Goal: Transaction & Acquisition: Purchase product/service

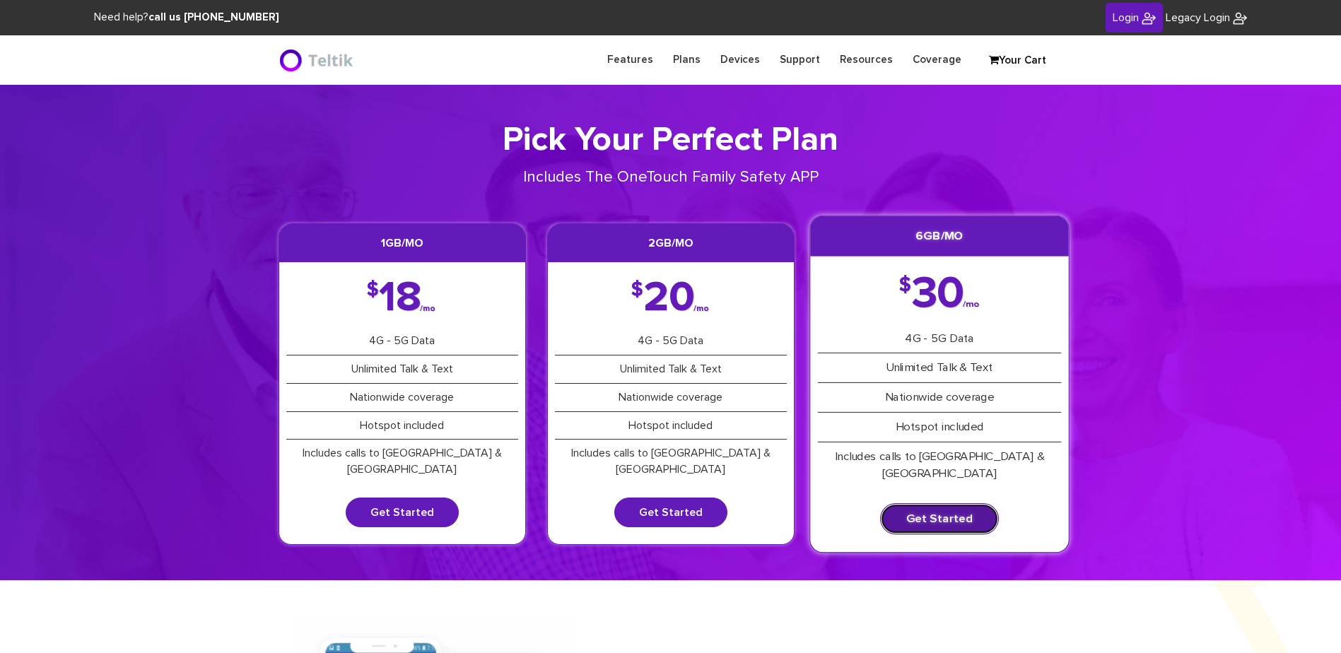
click at [975, 503] on link "Get Started" at bounding box center [939, 518] width 119 height 31
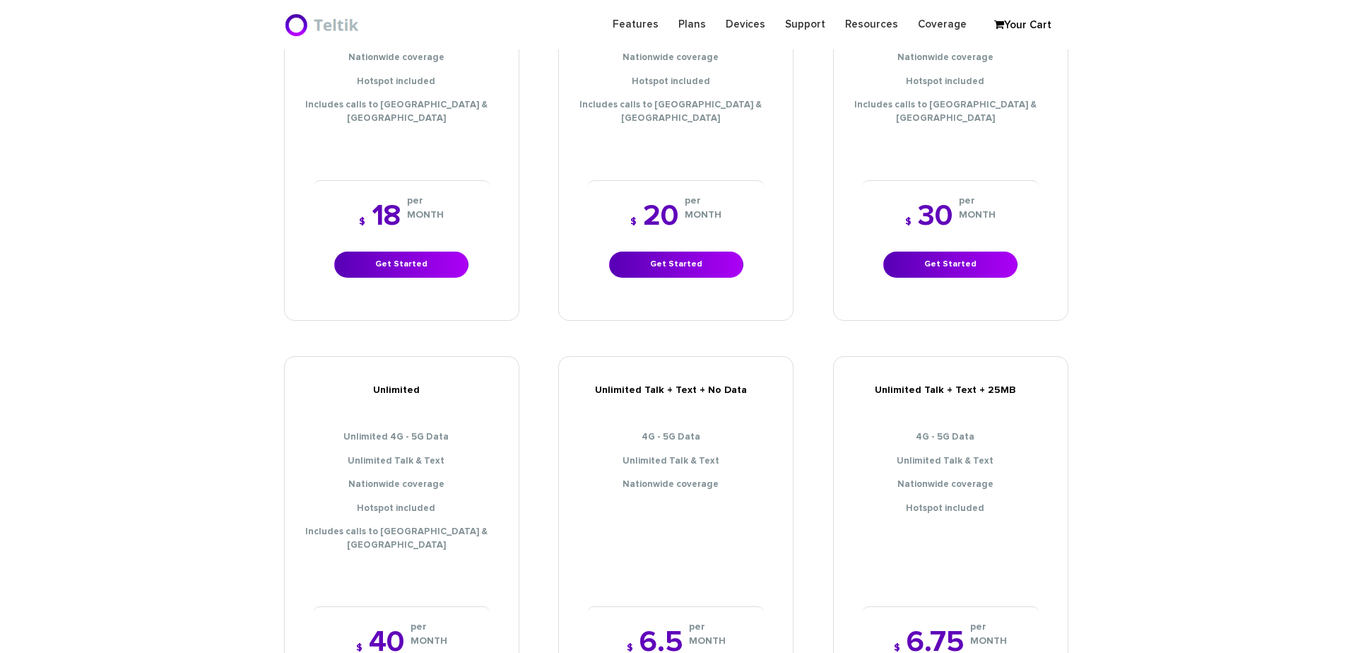
scroll to position [565, 0]
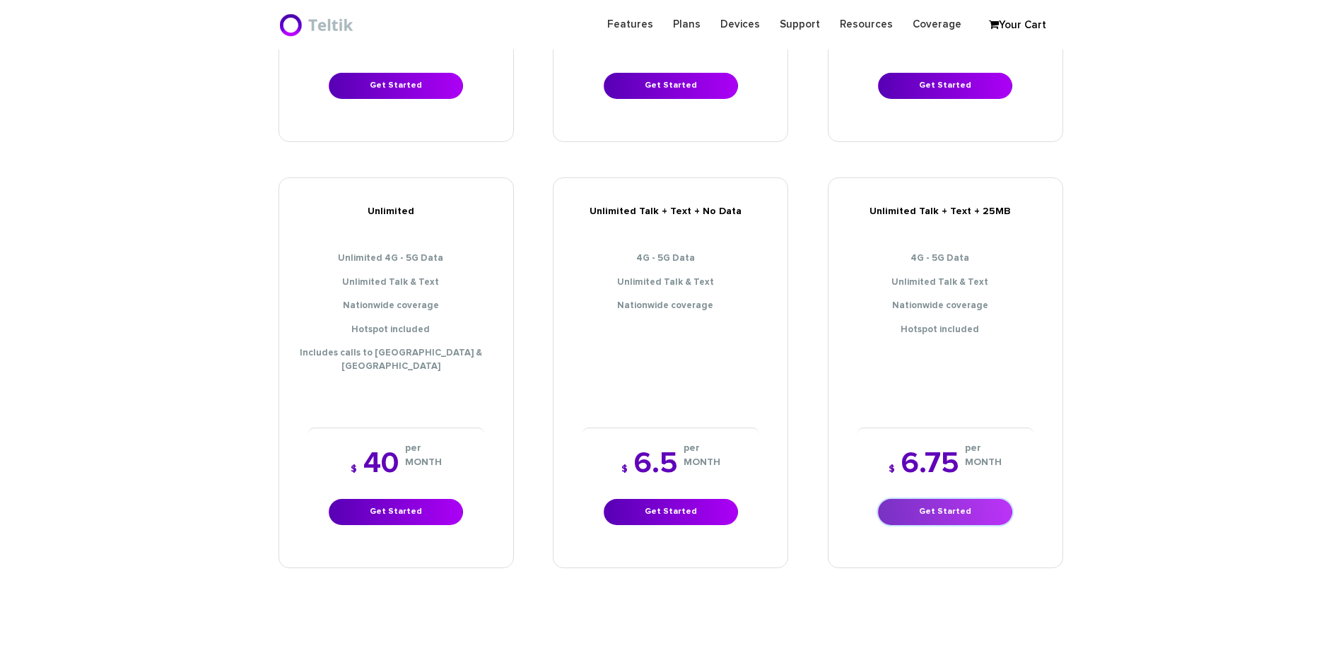
click at [955, 499] on link "Get Started" at bounding box center [945, 512] width 134 height 26
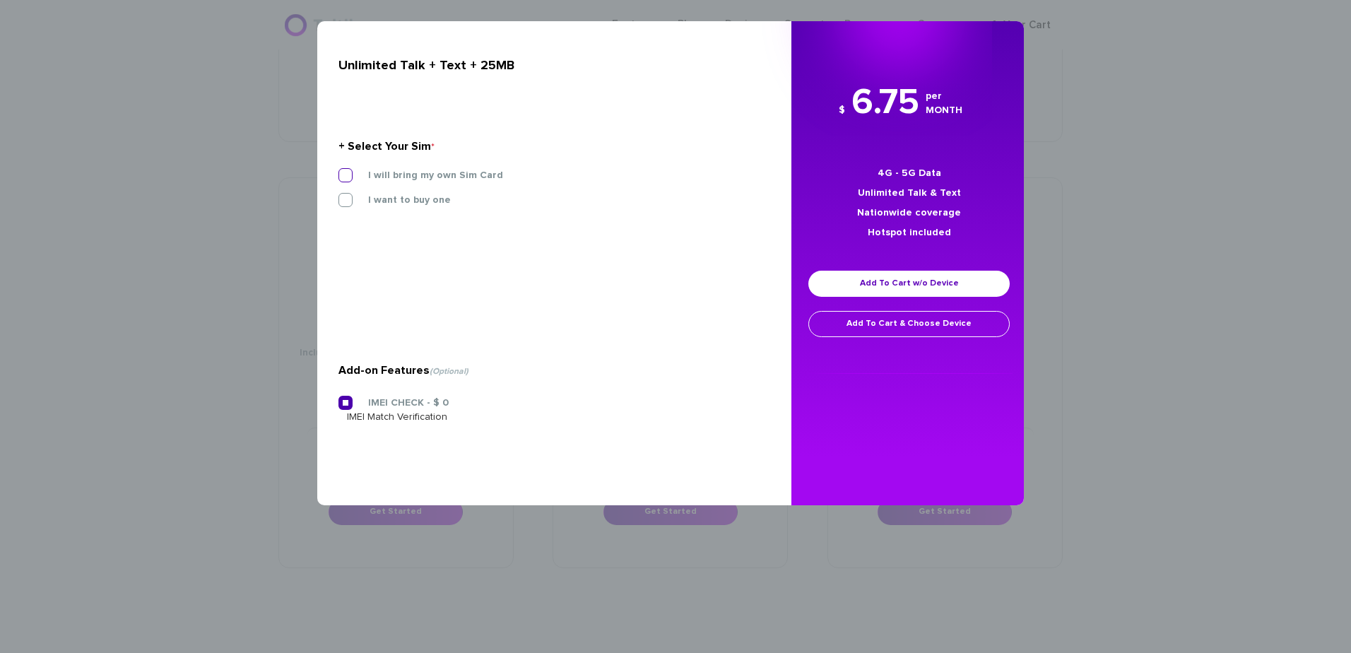
click at [421, 177] on label "I will bring my own Sim Card" at bounding box center [425, 175] width 156 height 13
click at [339, 171] on input "I will bring my own Sim Card" at bounding box center [339, 171] width 0 height 0
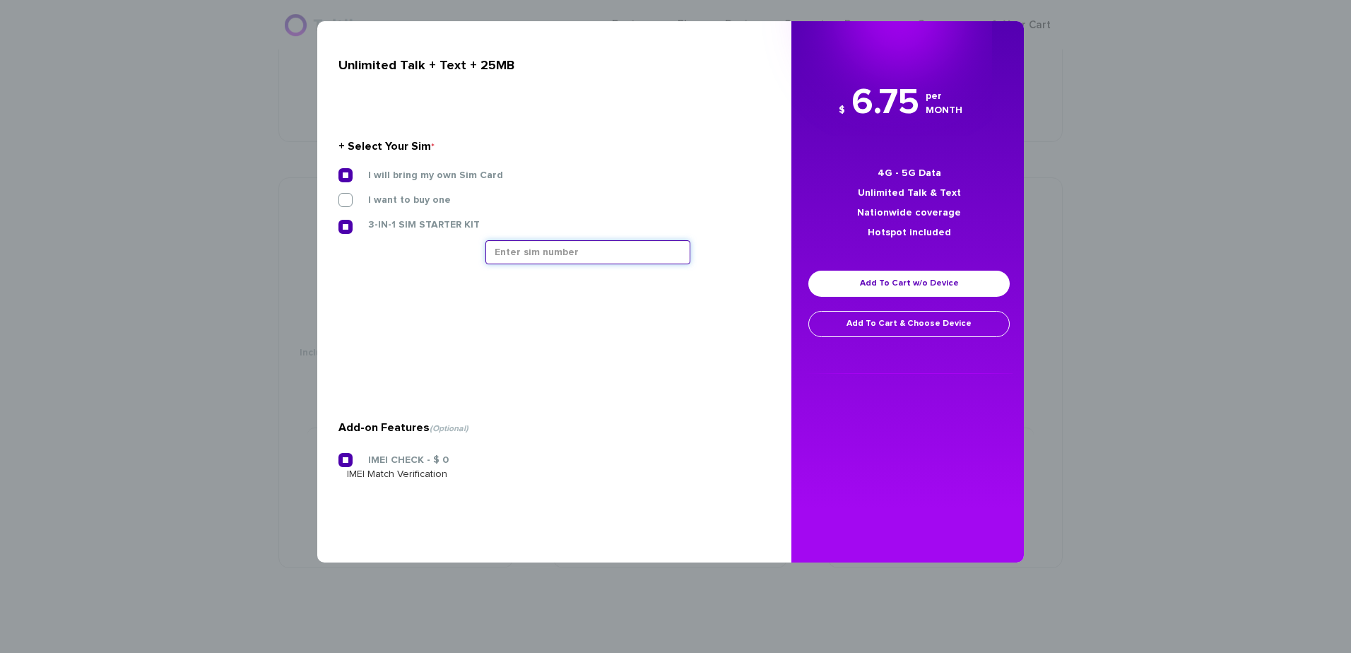
click at [590, 259] on input "text" at bounding box center [588, 252] width 205 height 24
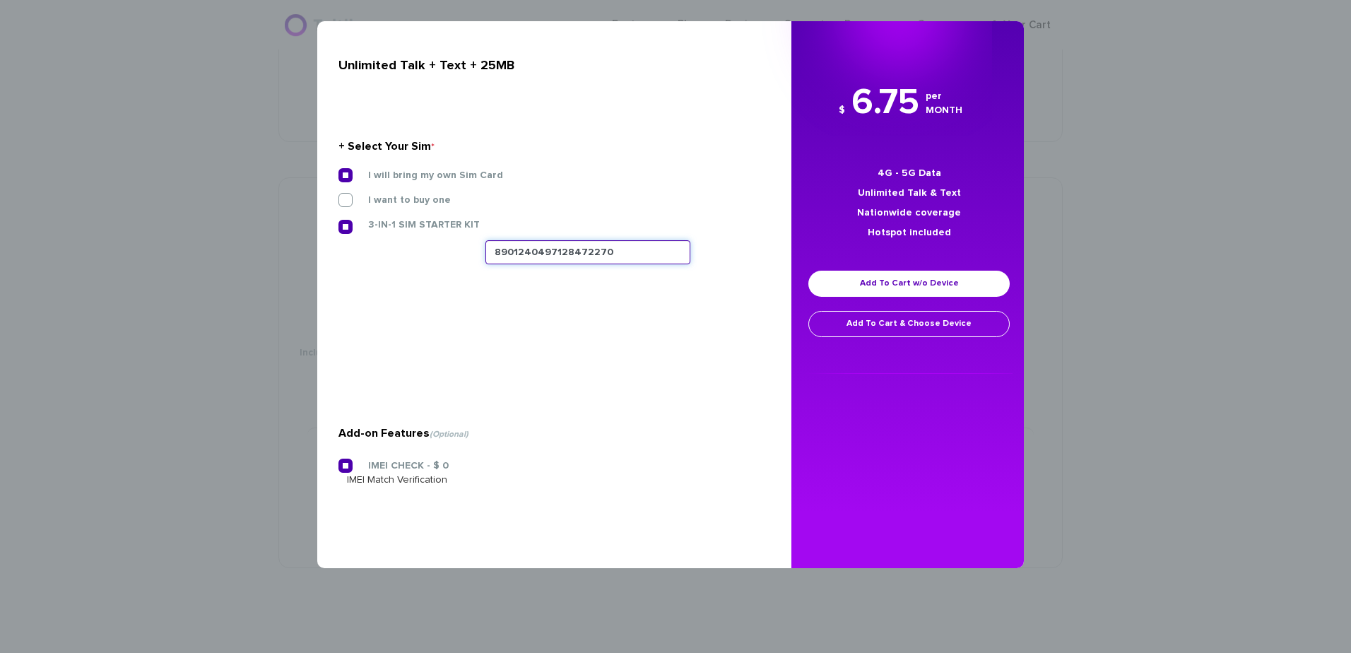
type input "8901240497128472270"
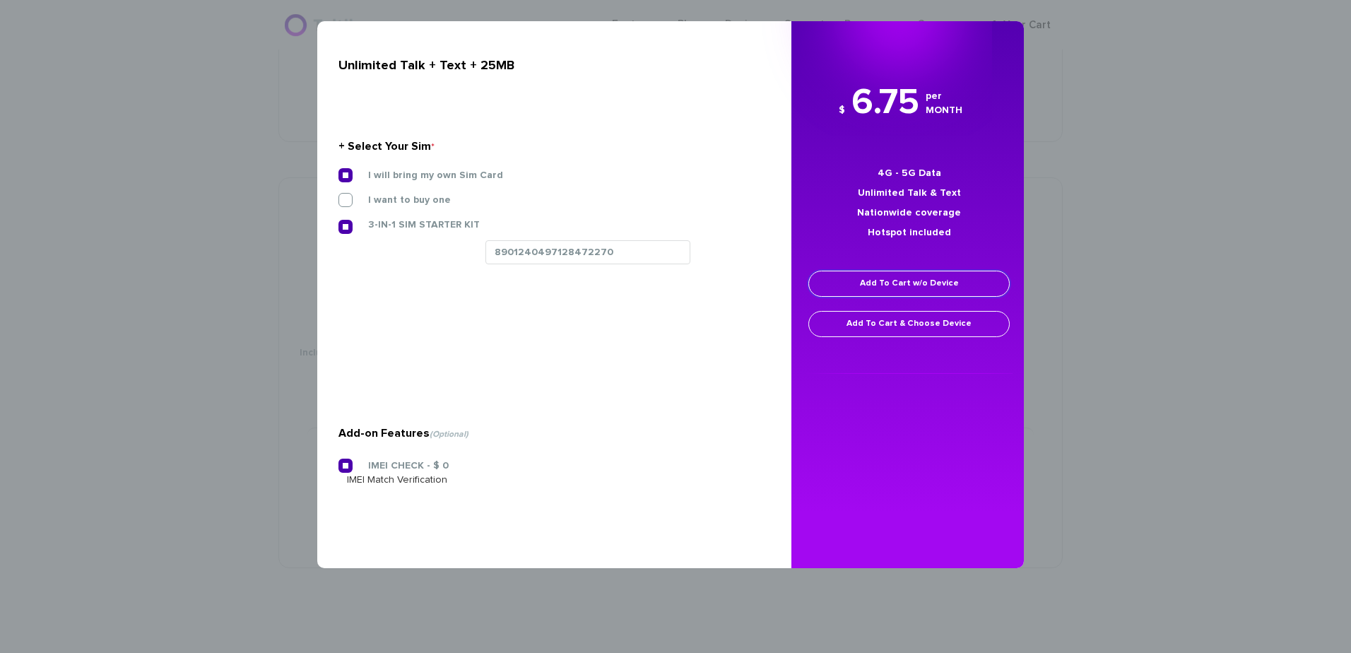
click at [912, 285] on link "Add To Cart w/o Device" at bounding box center [908, 284] width 201 height 26
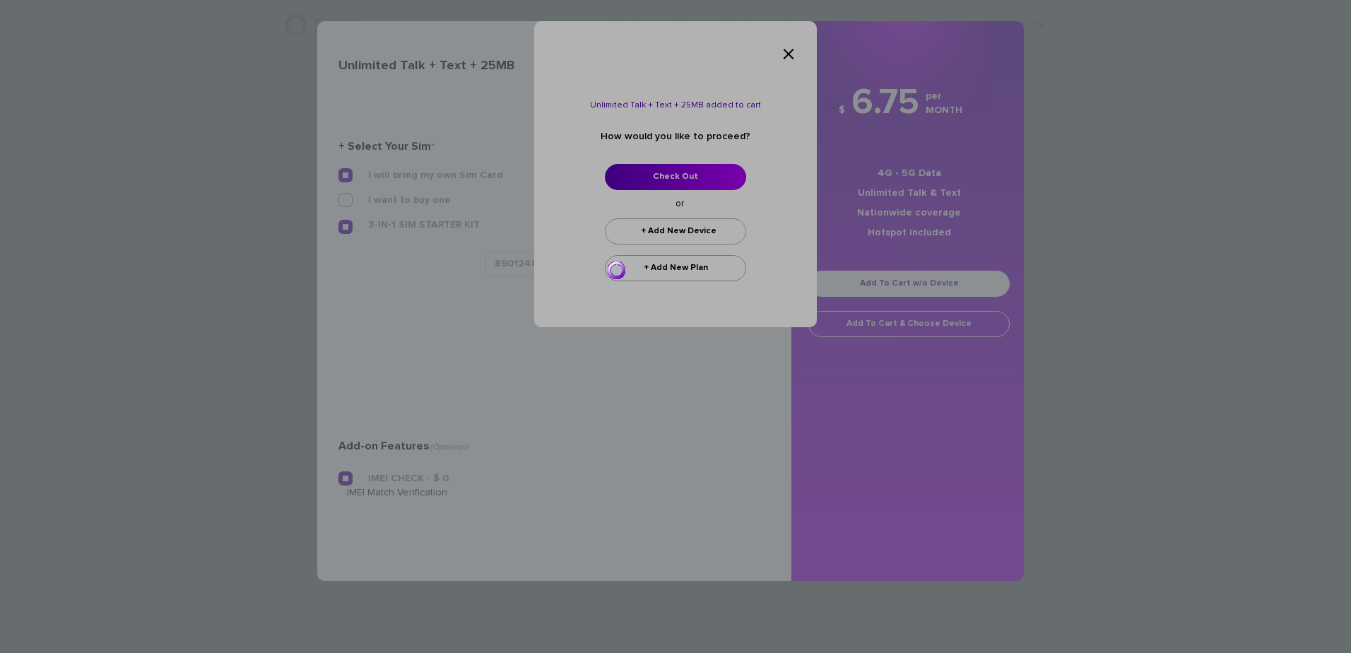
click at [677, 171] on div at bounding box center [675, 326] width 1351 height 653
click at [687, 178] on div at bounding box center [675, 326] width 1351 height 653
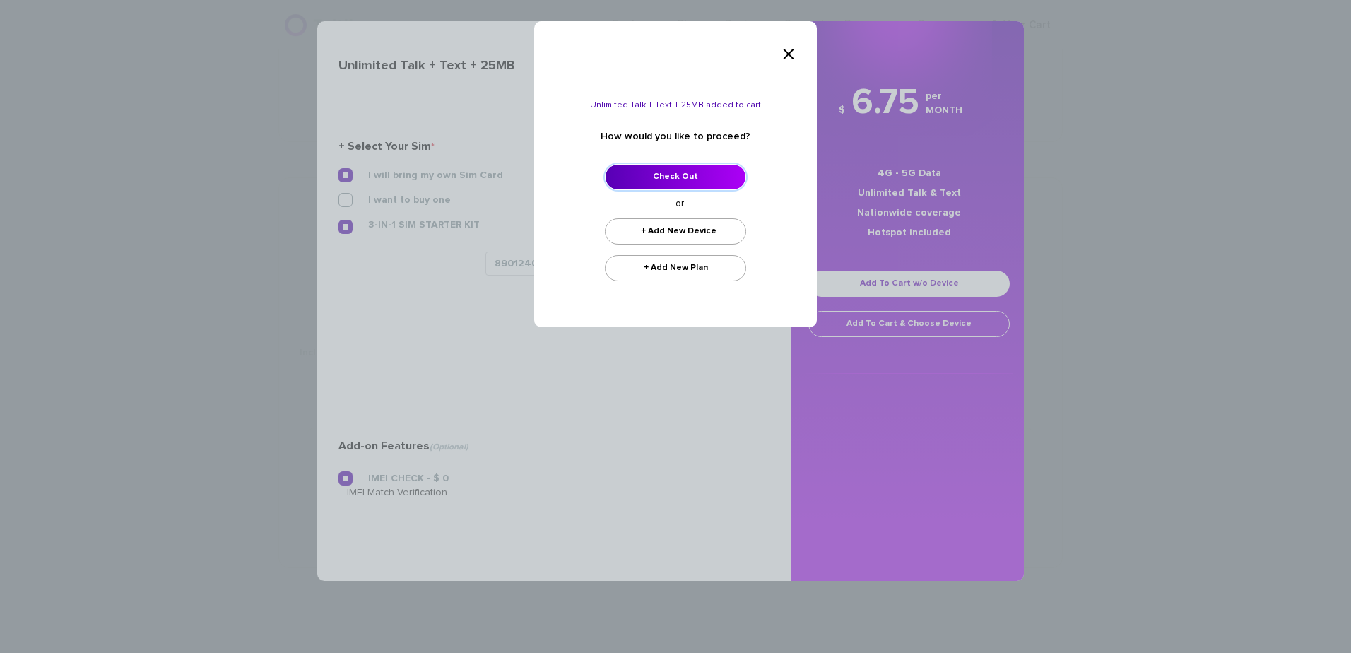
click at [687, 178] on link "Check Out" at bounding box center [675, 177] width 141 height 26
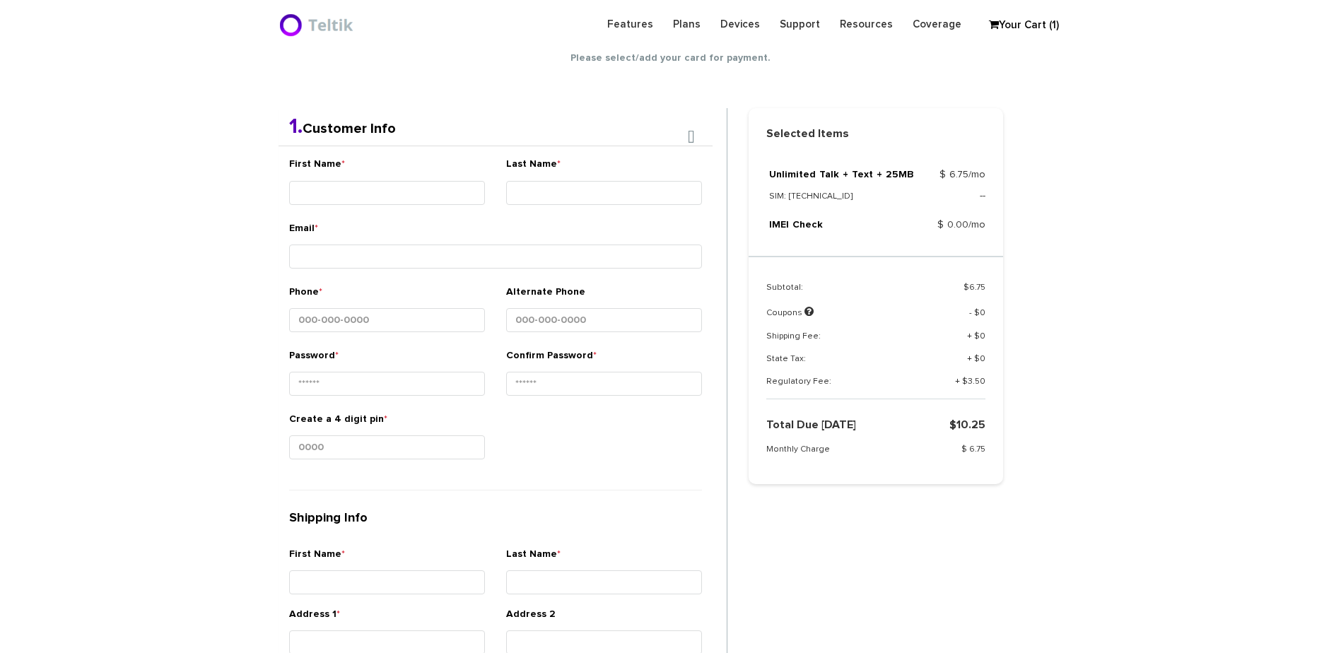
click at [422, 221] on div "First Name * Last Name * Email * Phone * *" at bounding box center [495, 499] width 434 height 706
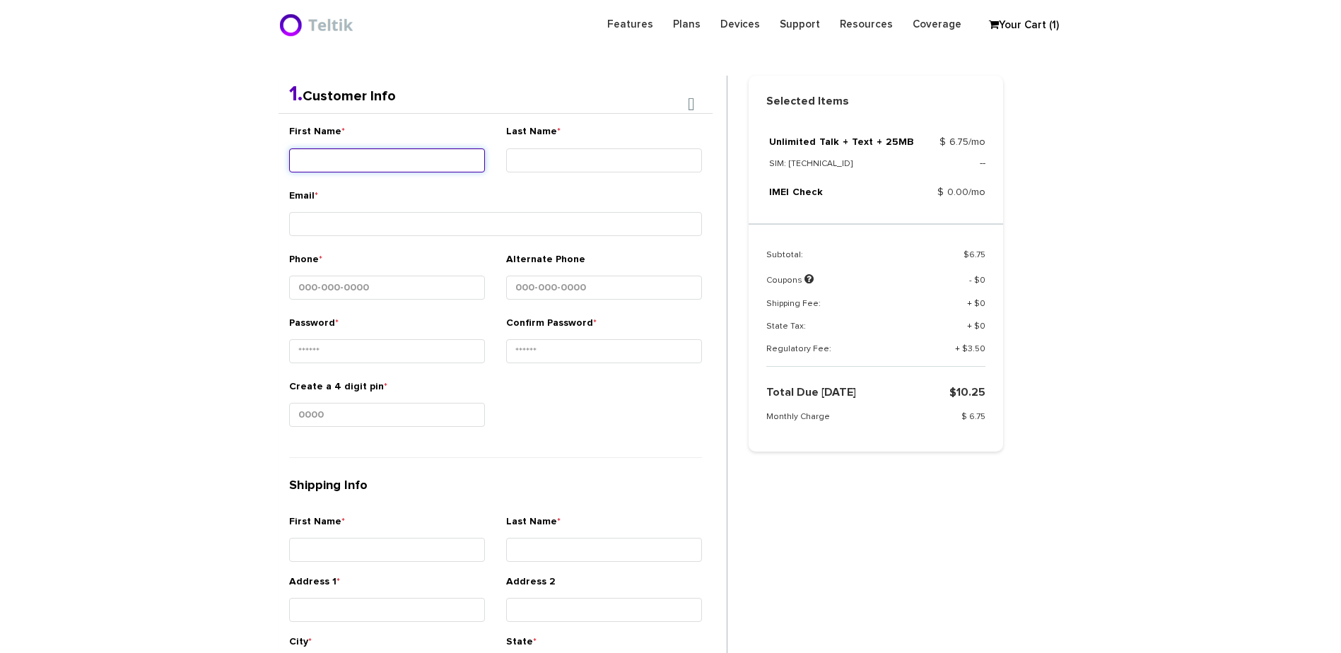
click at [440, 170] on input "First Name *" at bounding box center [387, 160] width 196 height 24
type input "Ner - Shimshi"
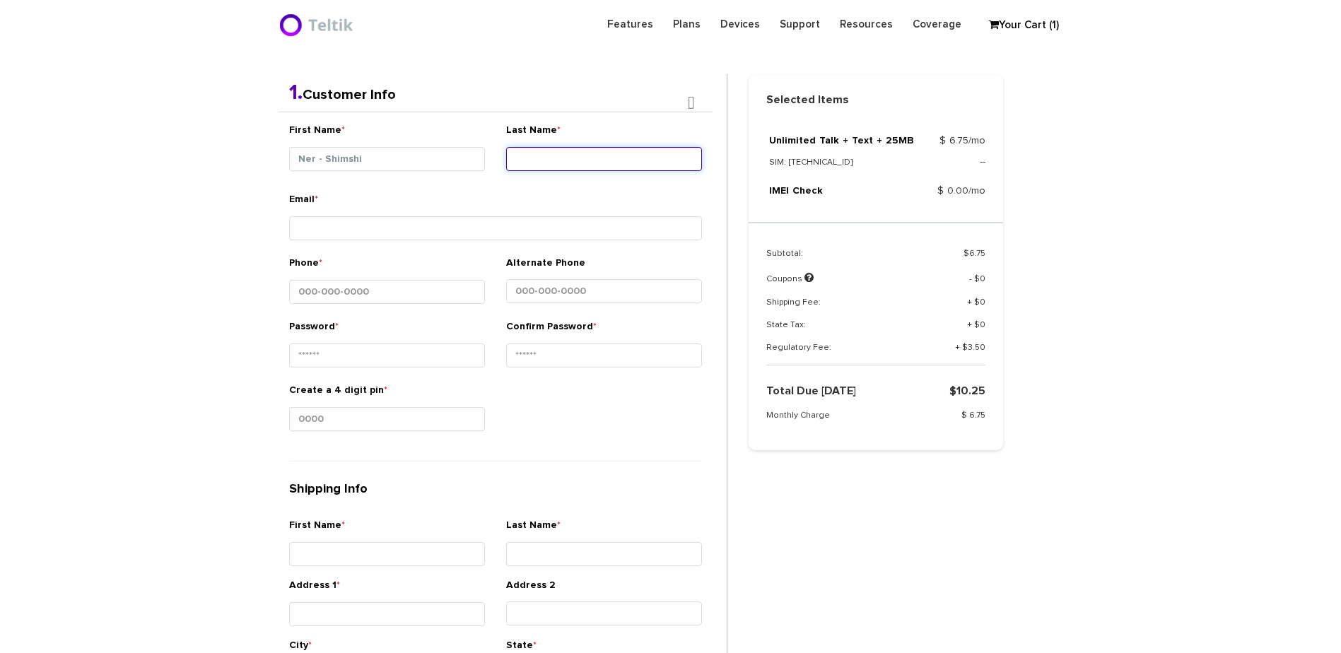
click at [543, 162] on input "Last Name *" at bounding box center [604, 159] width 196 height 24
type input "Gibber"
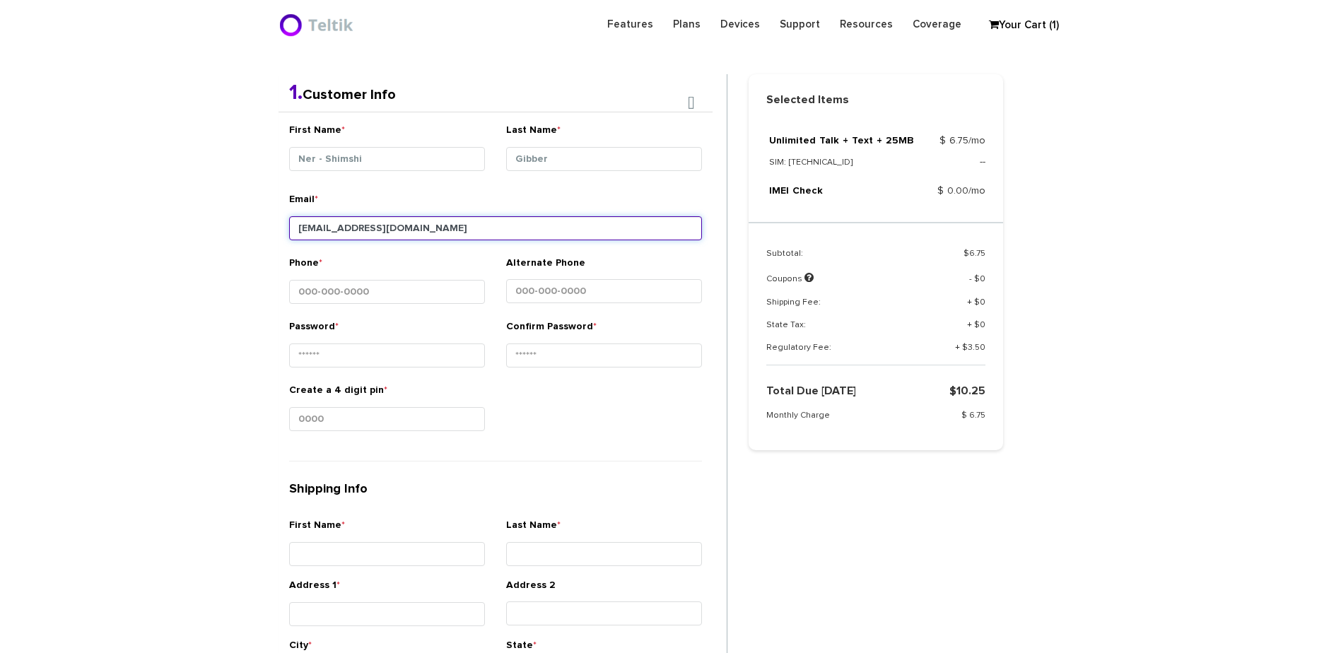
type input "shimshigibber@icloud.com"
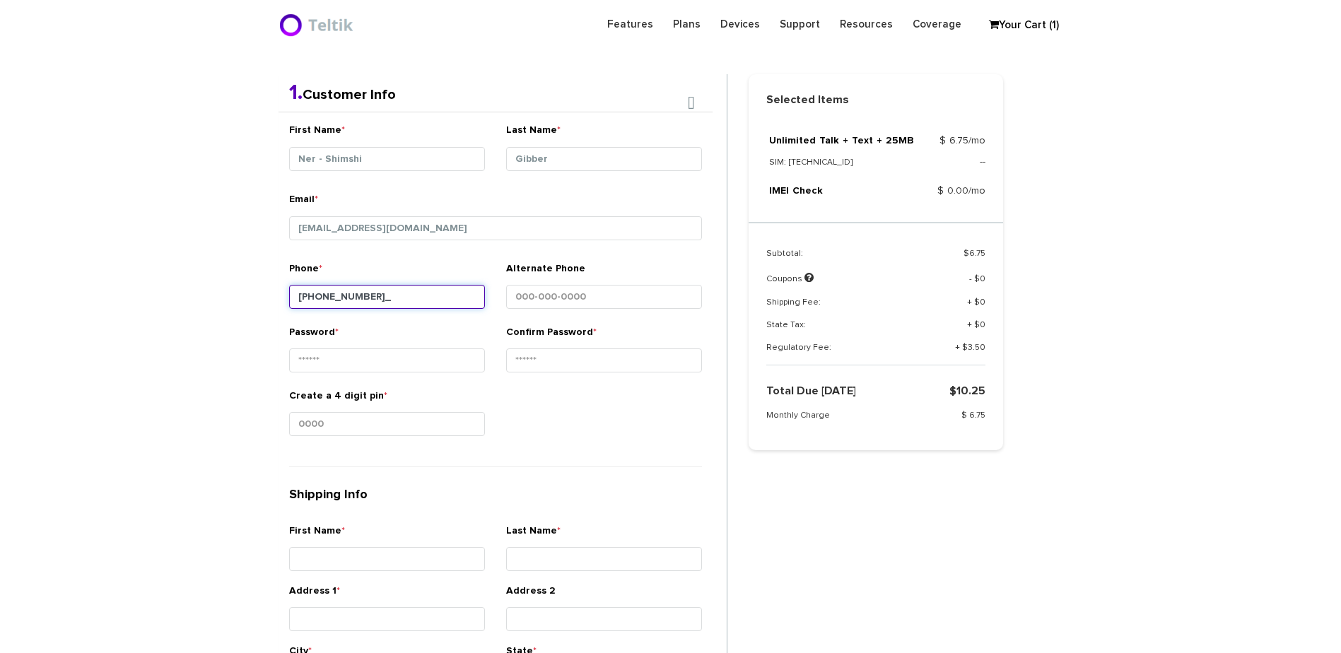
type input "561-886-7511"
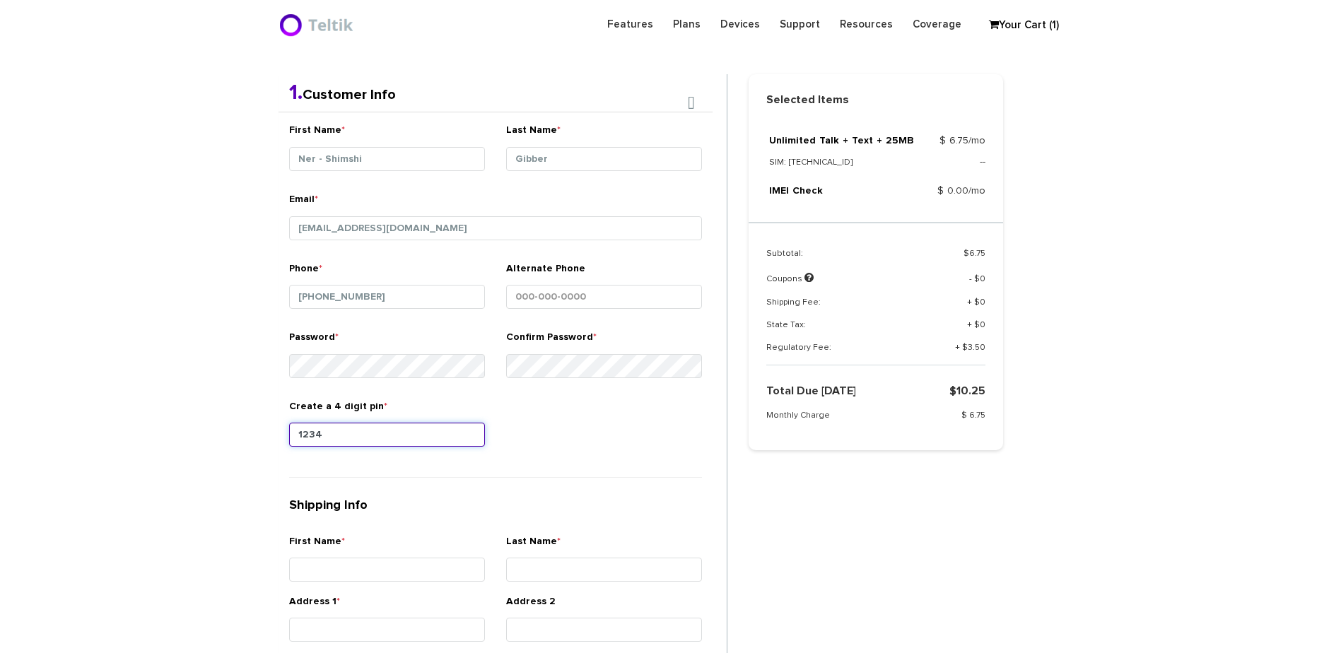
type input "1234"
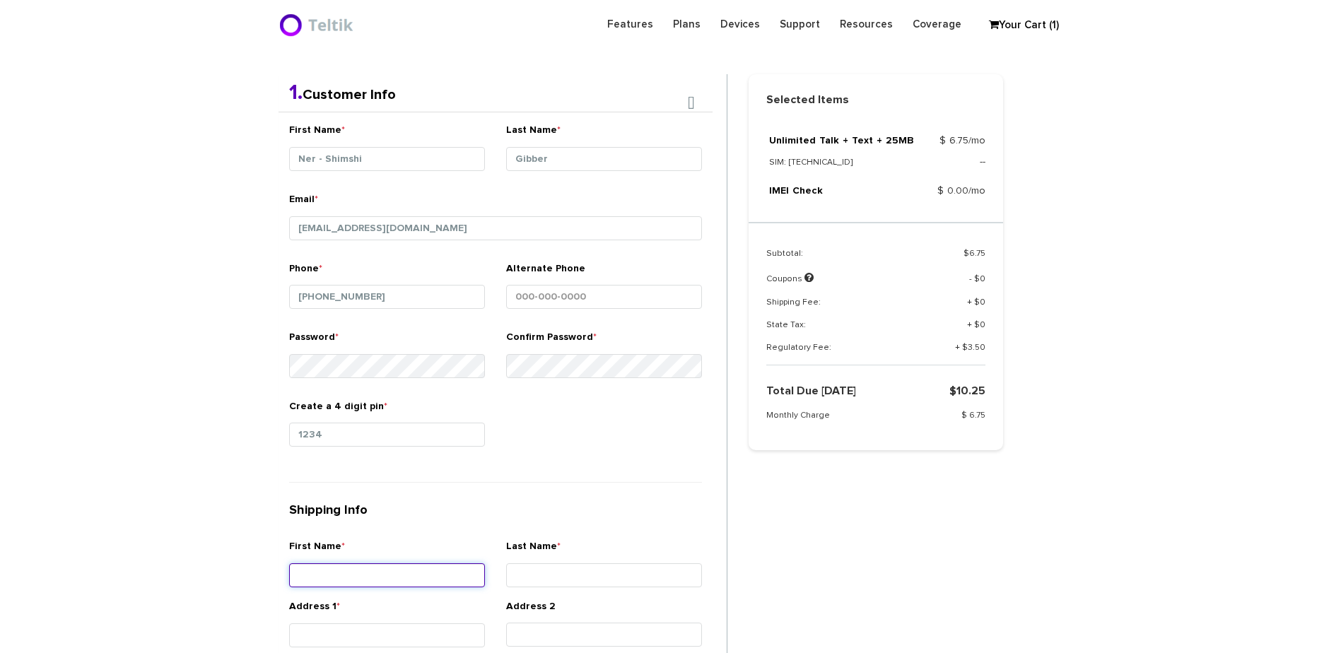
scroll to position [370, 0]
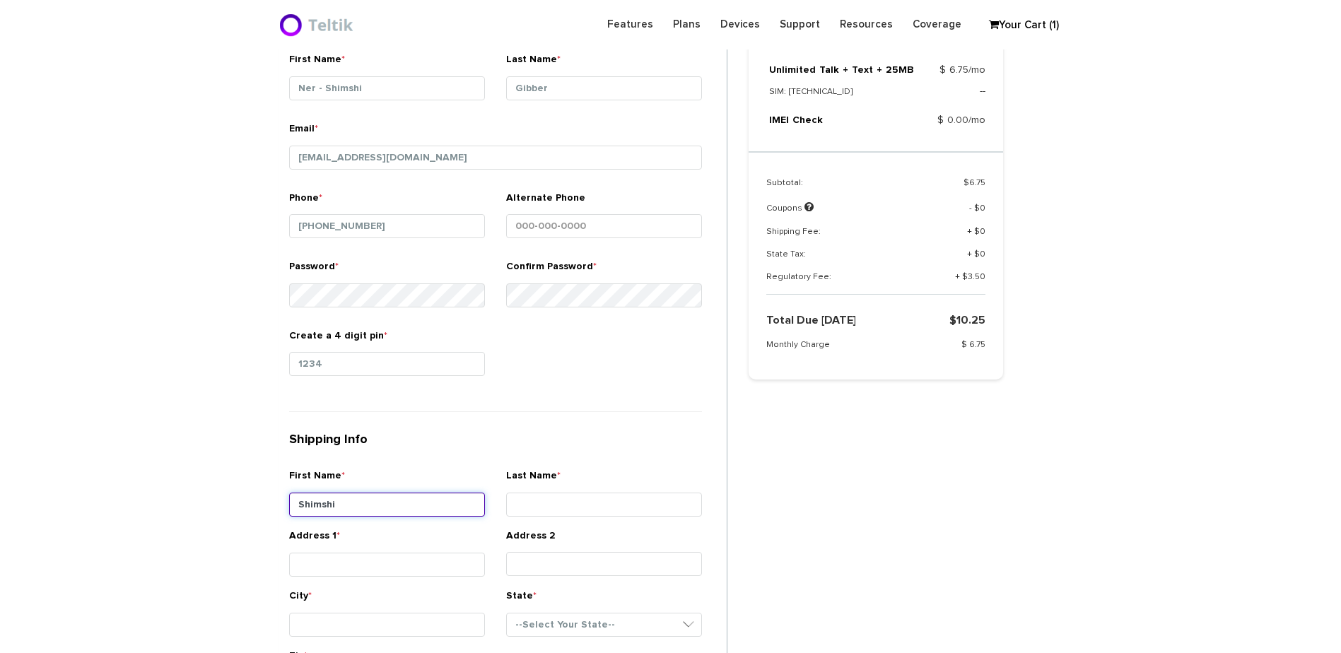
type input "Shimshi"
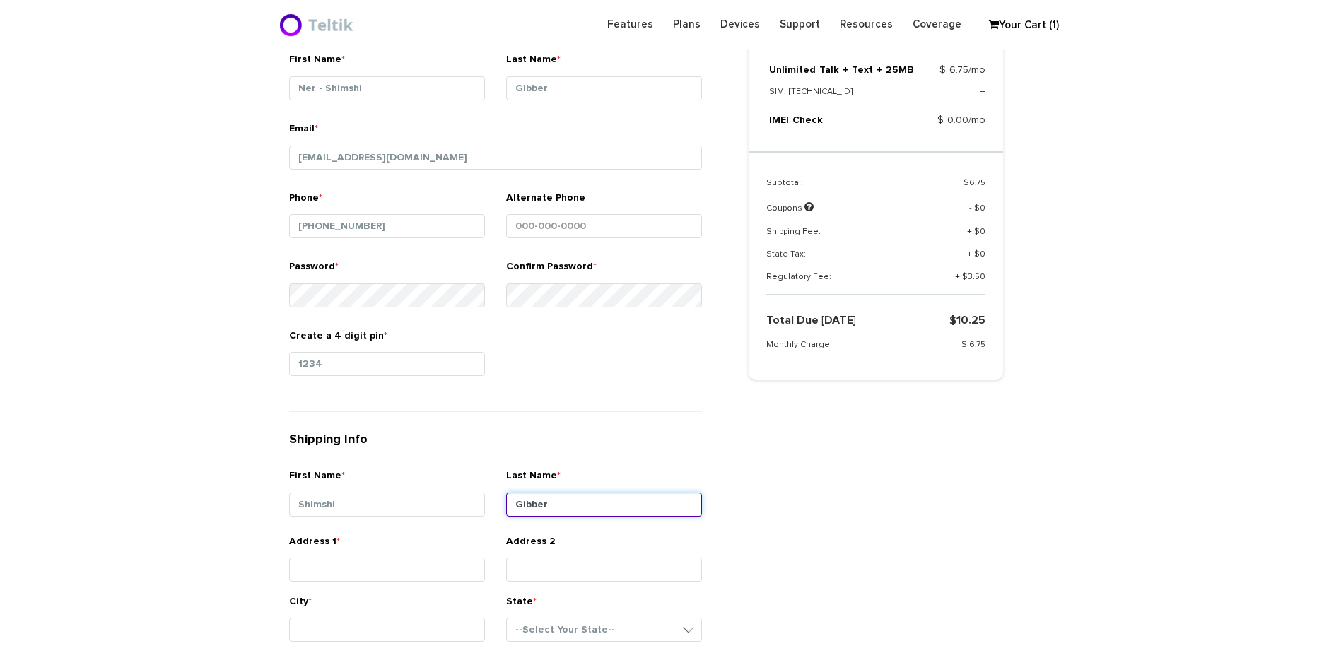
type input "Gibber"
type input "6749 Giralde Circle"
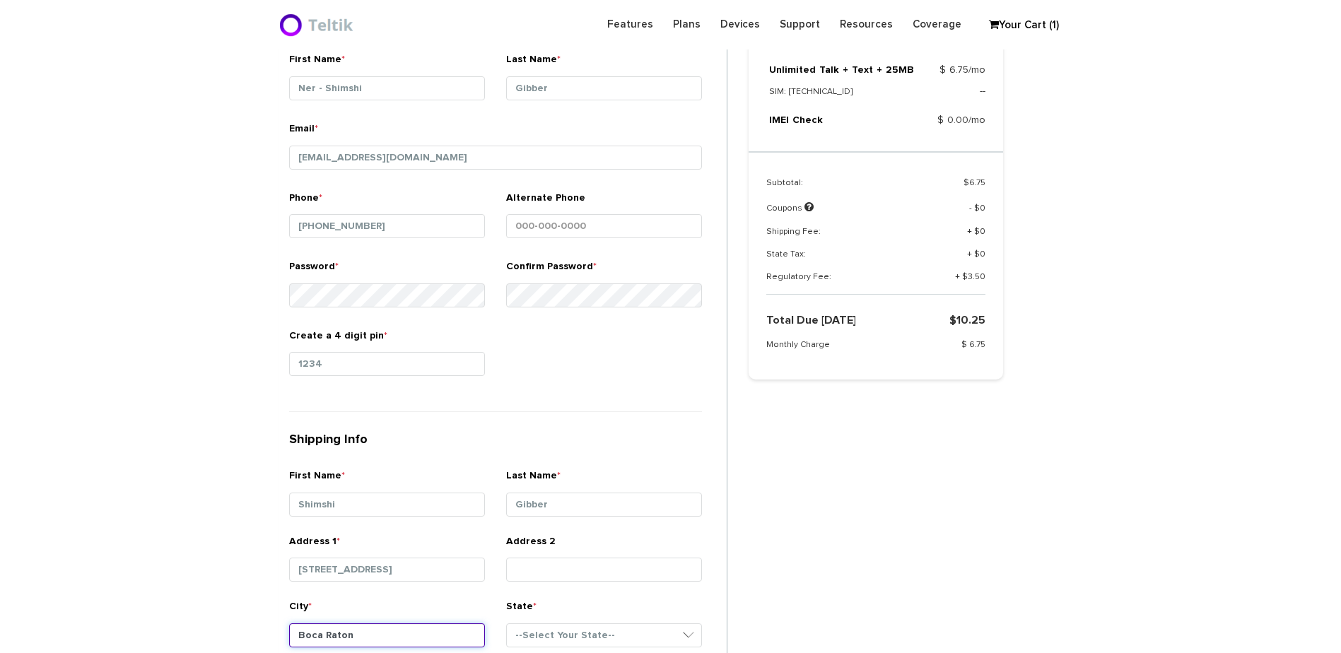
type input "Boca Raton"
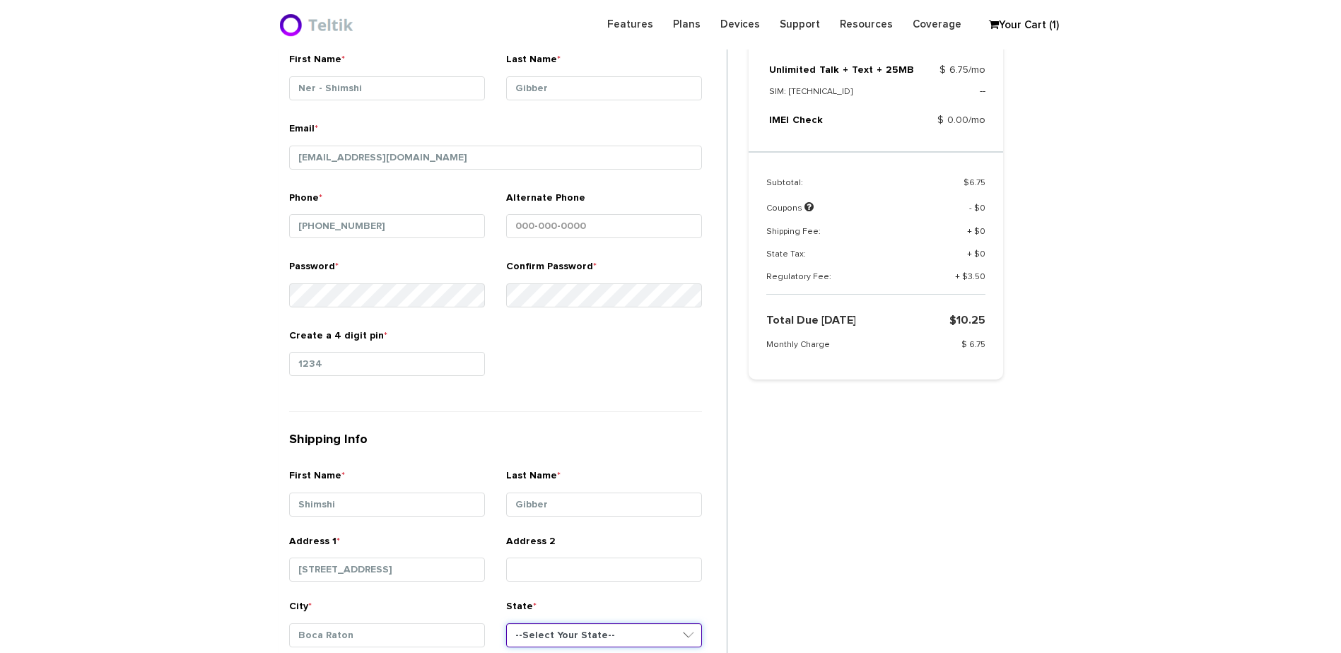
select select "FL"
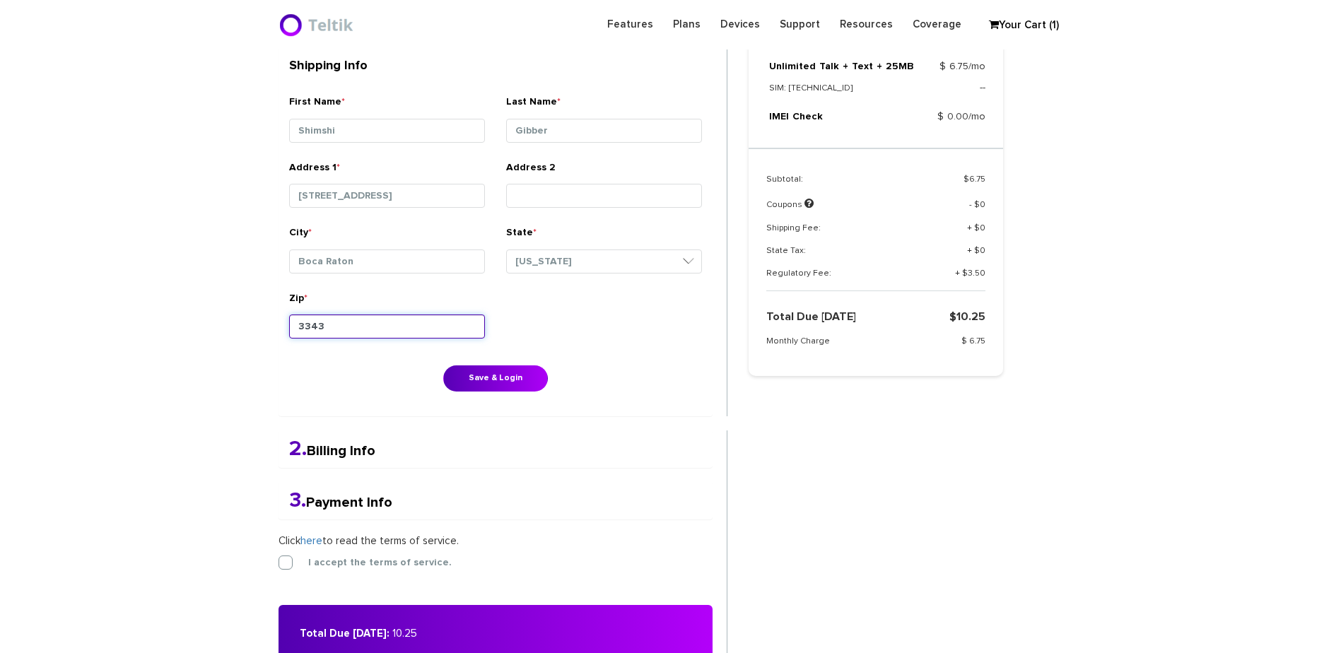
type input "33433"
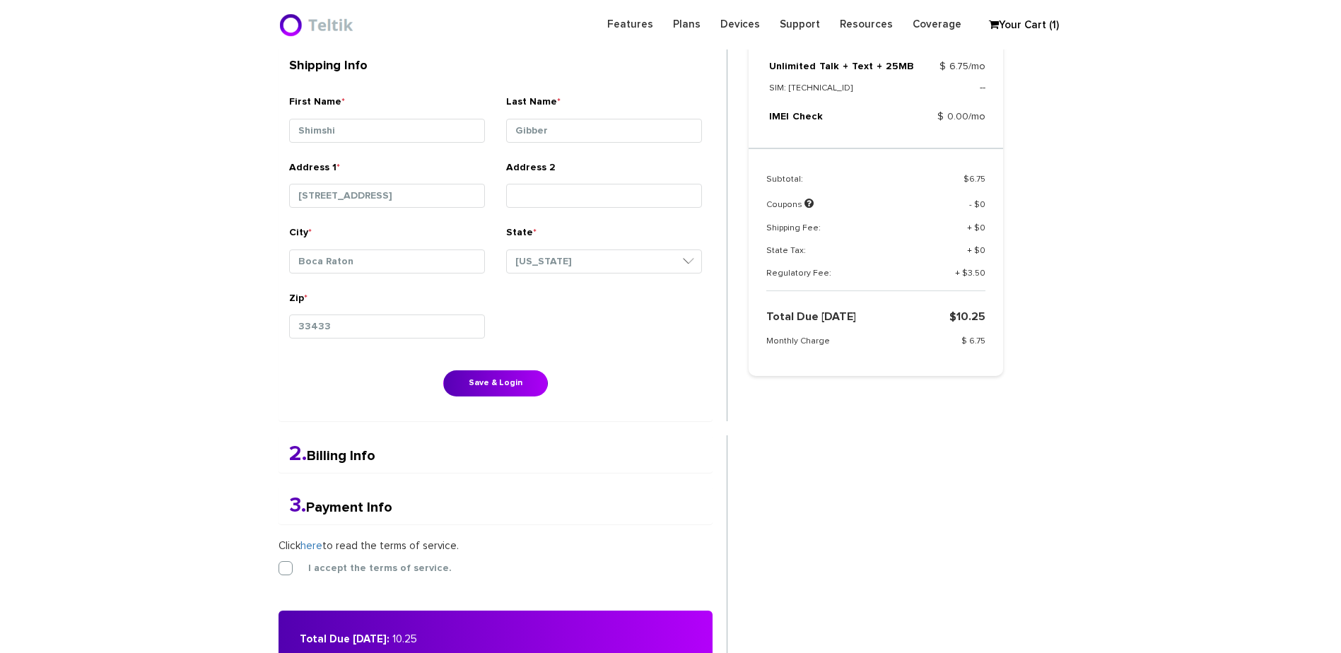
click at [440, 387] on div "First Name * Ner - Shimshi Last Name * Gibber Email * shimshigibber@icloud.com …" at bounding box center [495, 44] width 434 height 754
click at [477, 378] on button "Save & Login" at bounding box center [495, 383] width 105 height 26
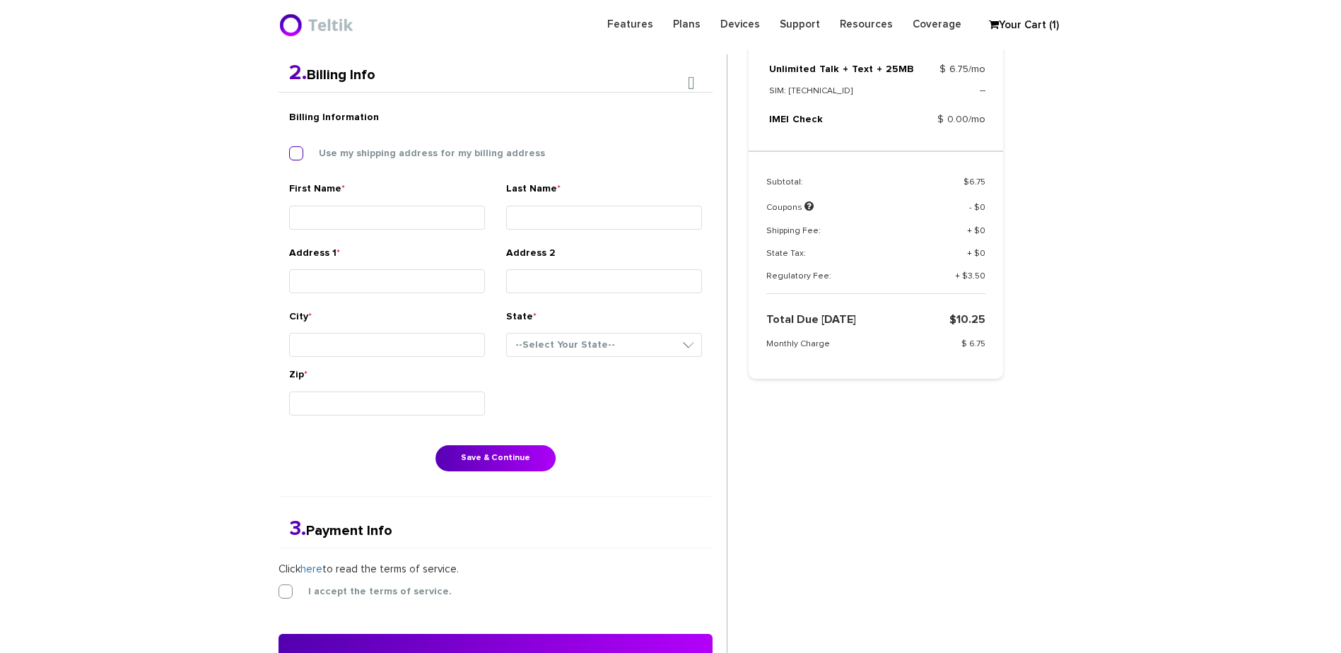
click at [367, 148] on div "Use my shipping address for my billing address" at bounding box center [495, 153] width 413 height 14
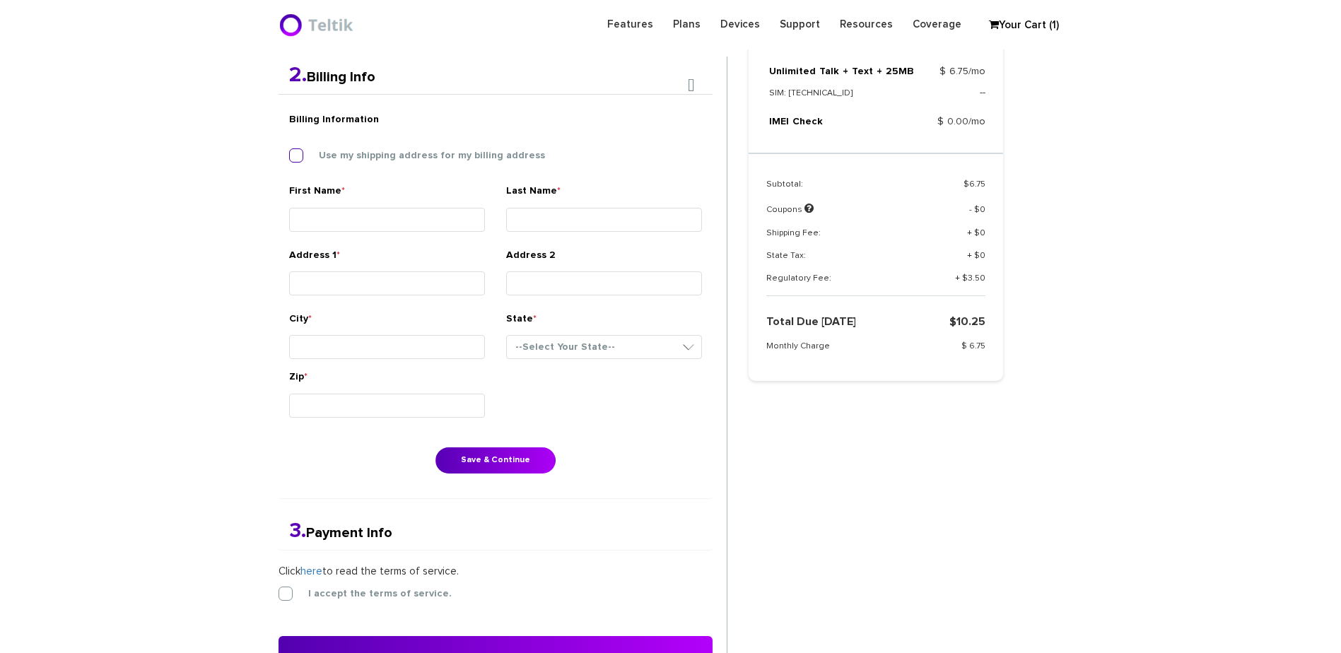
click at [385, 158] on label "Use my shipping address for my billing address" at bounding box center [421, 155] width 247 height 13
click at [289, 151] on input "Use my shipping address for my billing address" at bounding box center [289, 151] width 0 height 0
type input "Shimshi"
type input "Gibber"
type input "6749 Giralde Circle"
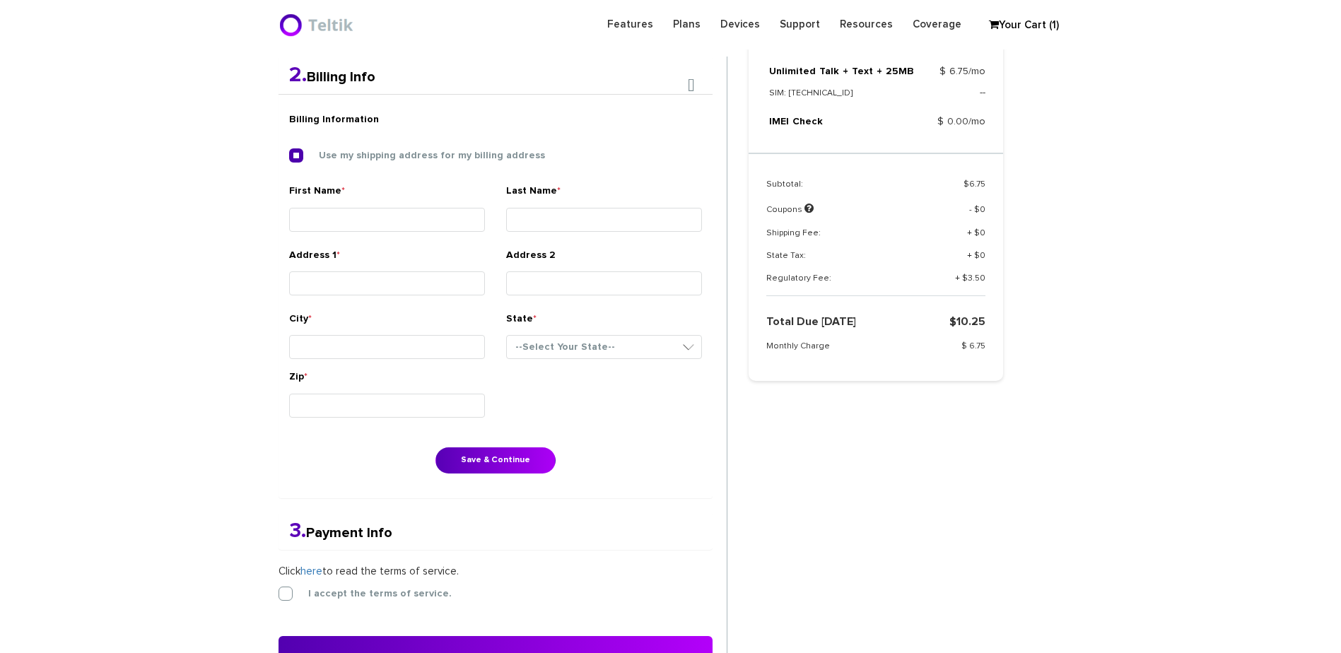
type input "Boca Raton"
select select "FL"
click at [486, 485] on div "Billing Information Use my shipping address for my billing address First Name *…" at bounding box center [495, 296] width 434 height 404
click at [494, 459] on button "Save & Continue" at bounding box center [495, 460] width 120 height 26
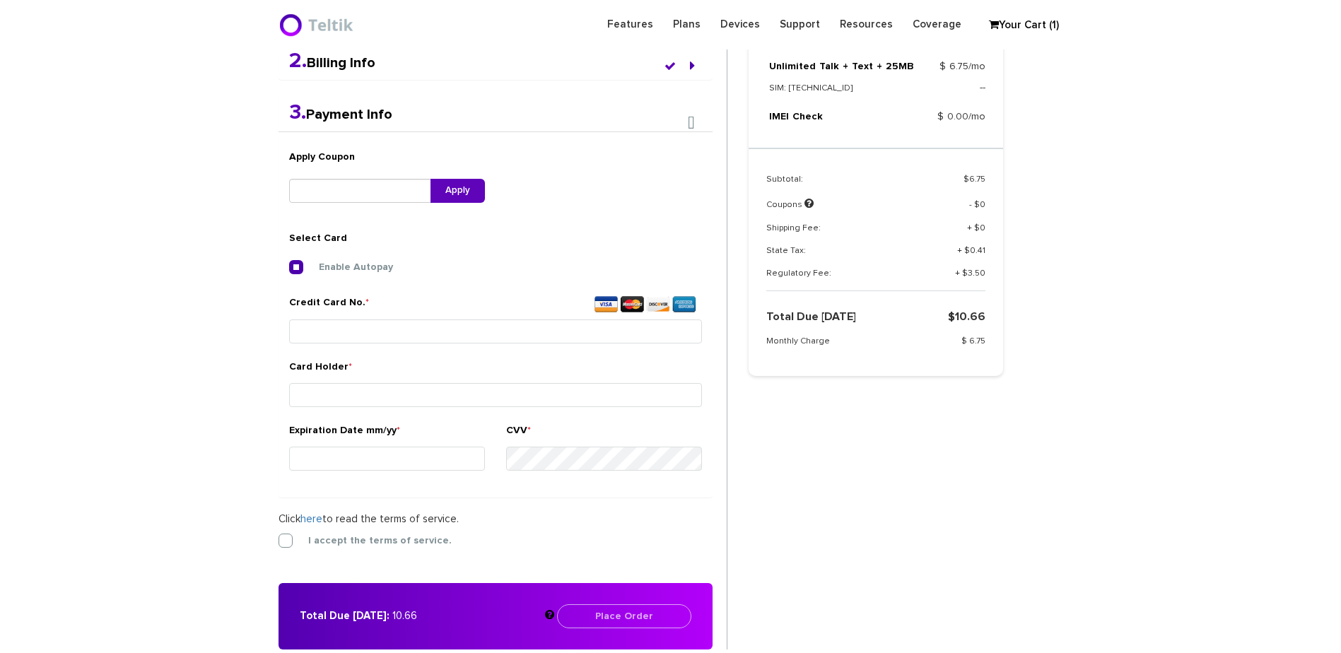
scroll to position [529, 0]
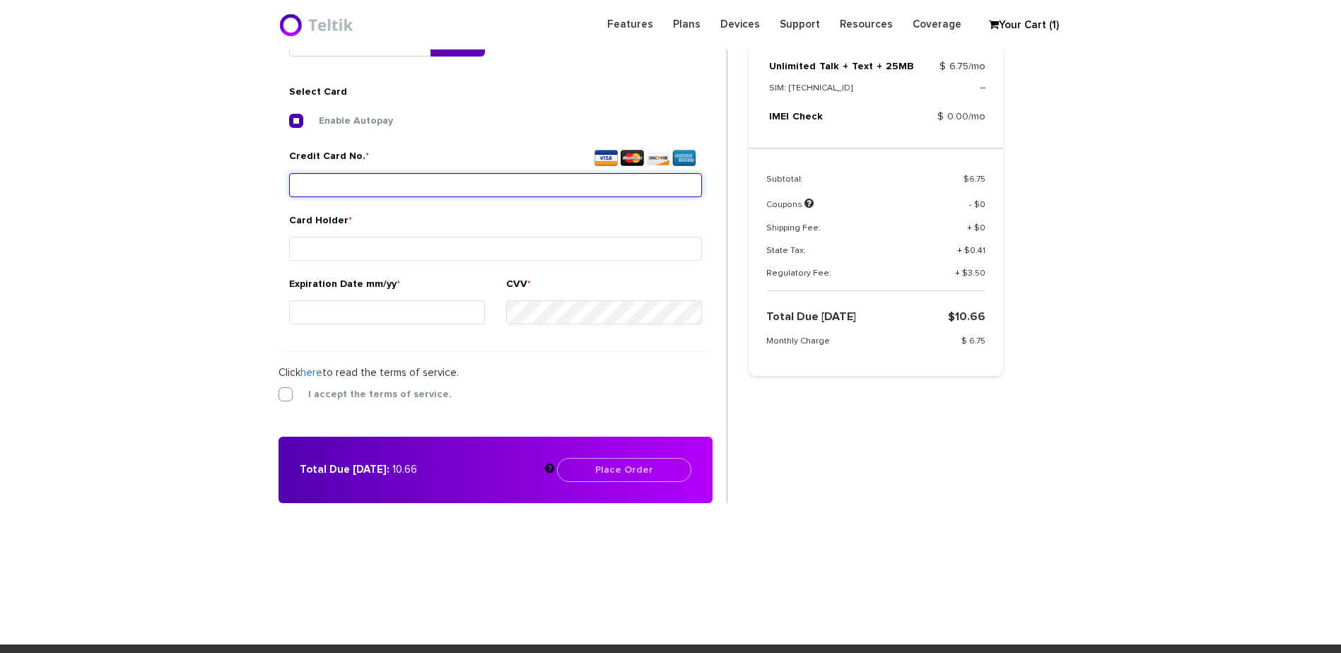
click at [429, 177] on input "Credit Card No. *" at bounding box center [495, 185] width 413 height 24
type input "4"
type input "4737 0291 6345 8566"
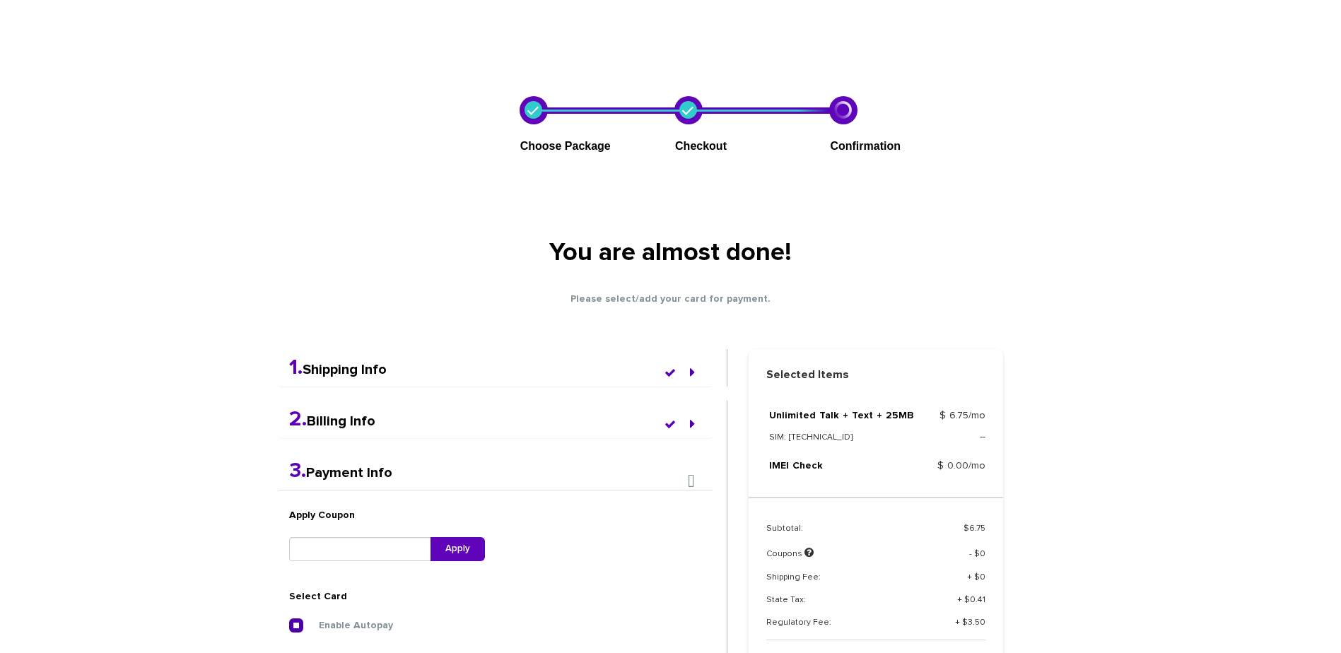
scroll to position [71, 0]
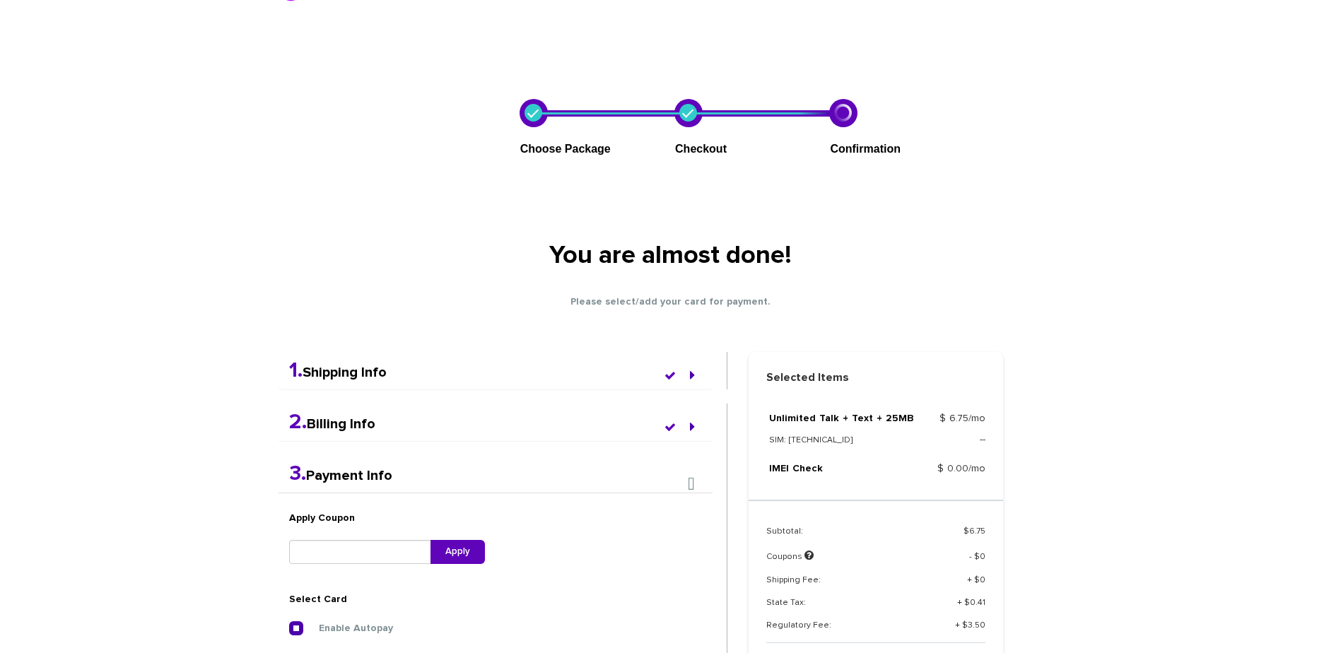
type input "Shimshon Gibber"
click at [325, 374] on link "1. Shipping Info" at bounding box center [338, 372] width 98 height 14
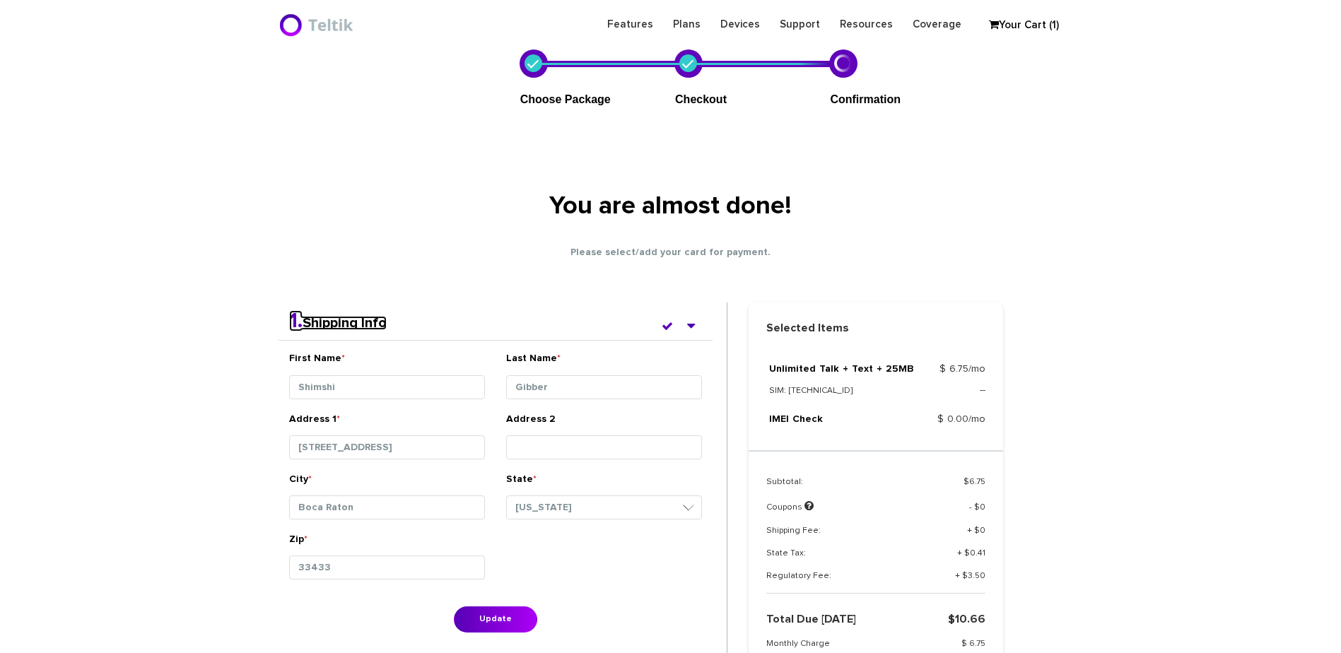
scroll to position [707, 0]
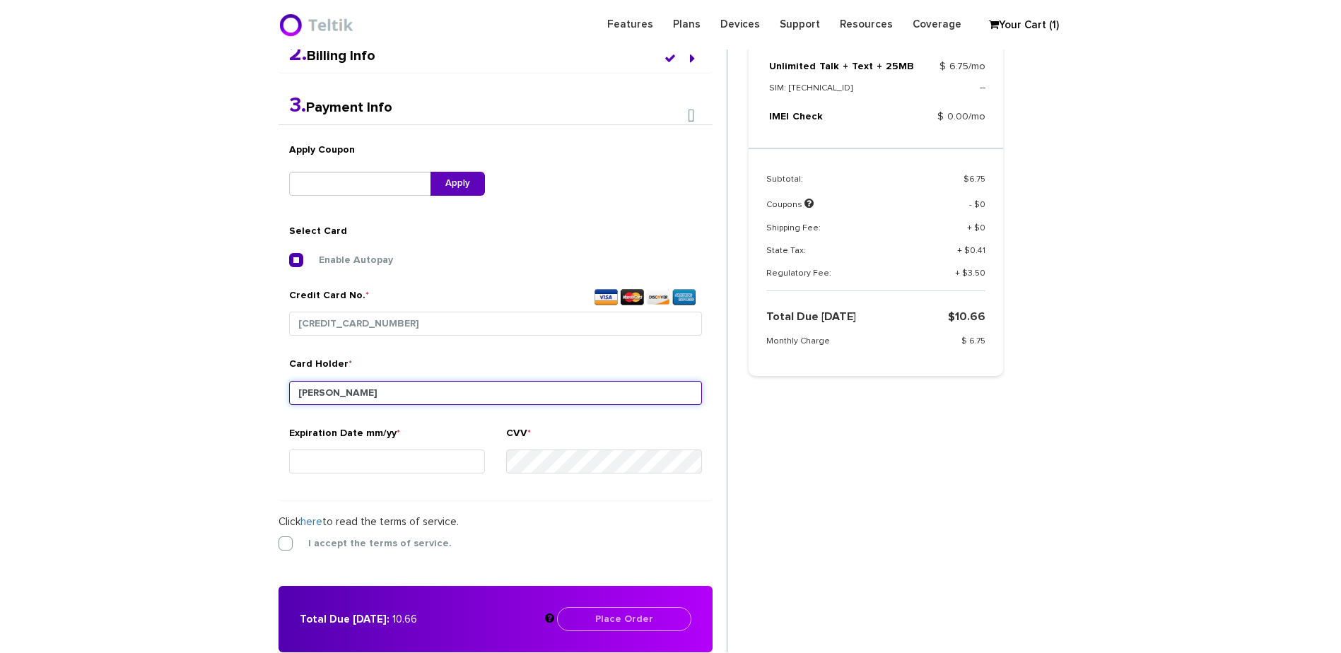
drag, startPoint x: 341, startPoint y: 391, endPoint x: 286, endPoint y: 397, distance: 55.5
click at [286, 397] on div "Card Holder * Shimshon Gibber" at bounding box center [495, 391] width 434 height 69
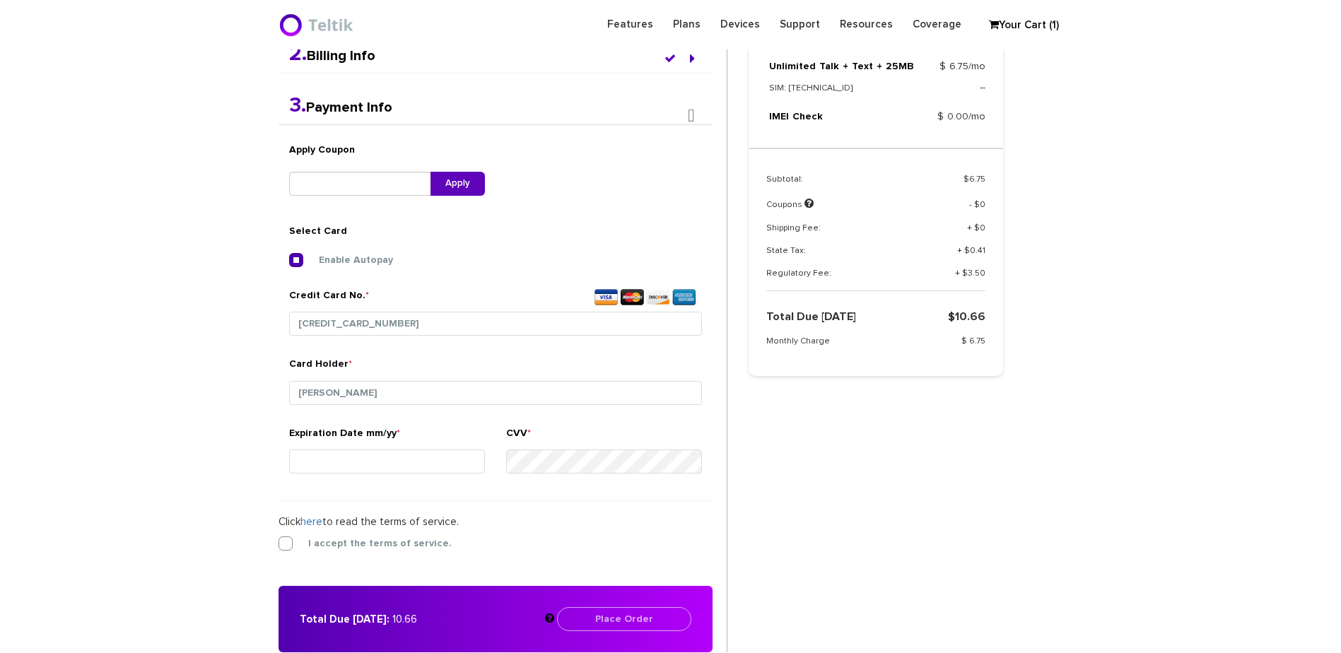
click at [250, 397] on section "Choose Package Checkout Confirmation You are almost done! Please select/add you…" at bounding box center [670, 50] width 1341 height 1345
click at [310, 457] on input "Expiration Date mm/yy *" at bounding box center [387, 461] width 196 height 24
type input "08/26"
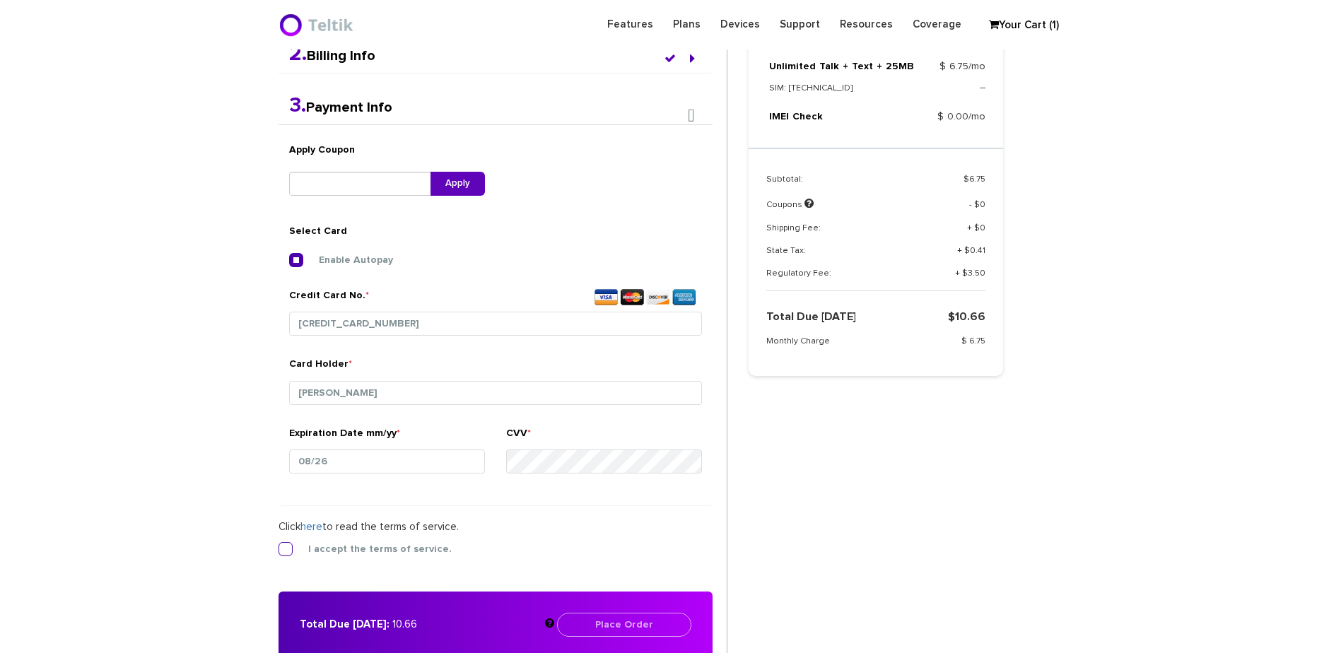
click at [355, 550] on label "I accept the terms of service." at bounding box center [369, 549] width 165 height 13
click at [278, 545] on input "I accept the terms of service." at bounding box center [278, 545] width 0 height 0
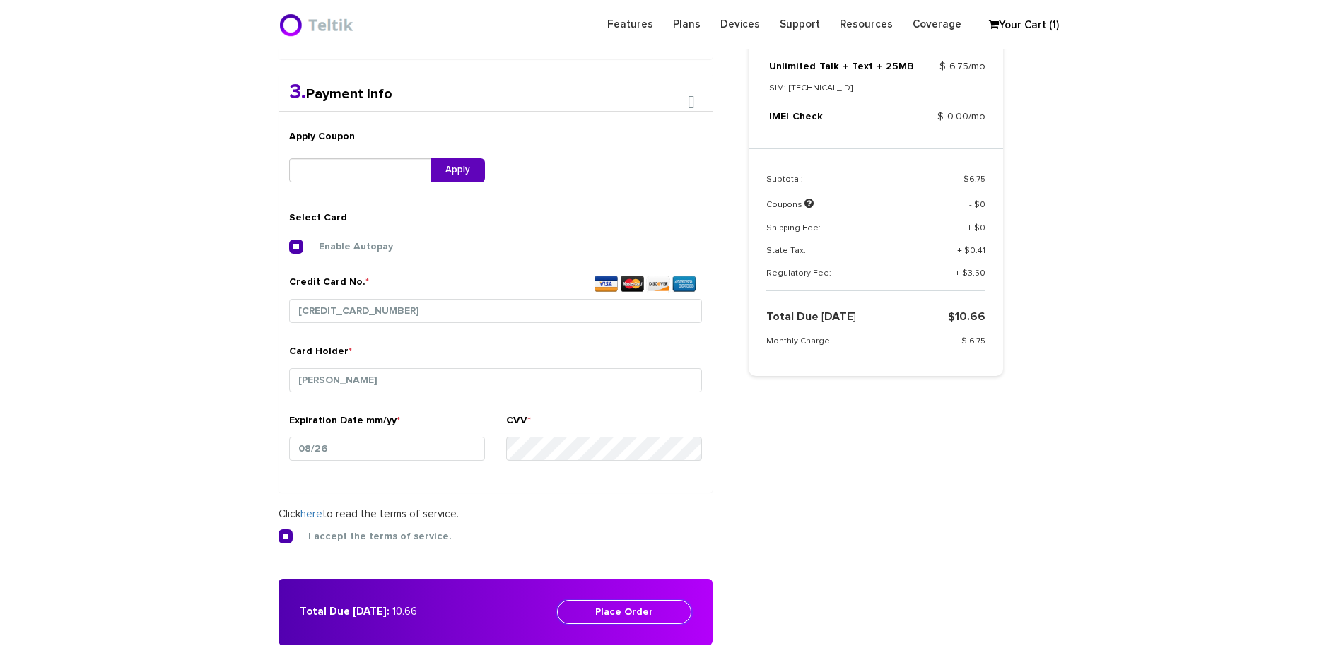
click at [636, 606] on div "Total Due Today: 10.66 Place Order Please enter your billing details" at bounding box center [495, 612] width 434 height 66
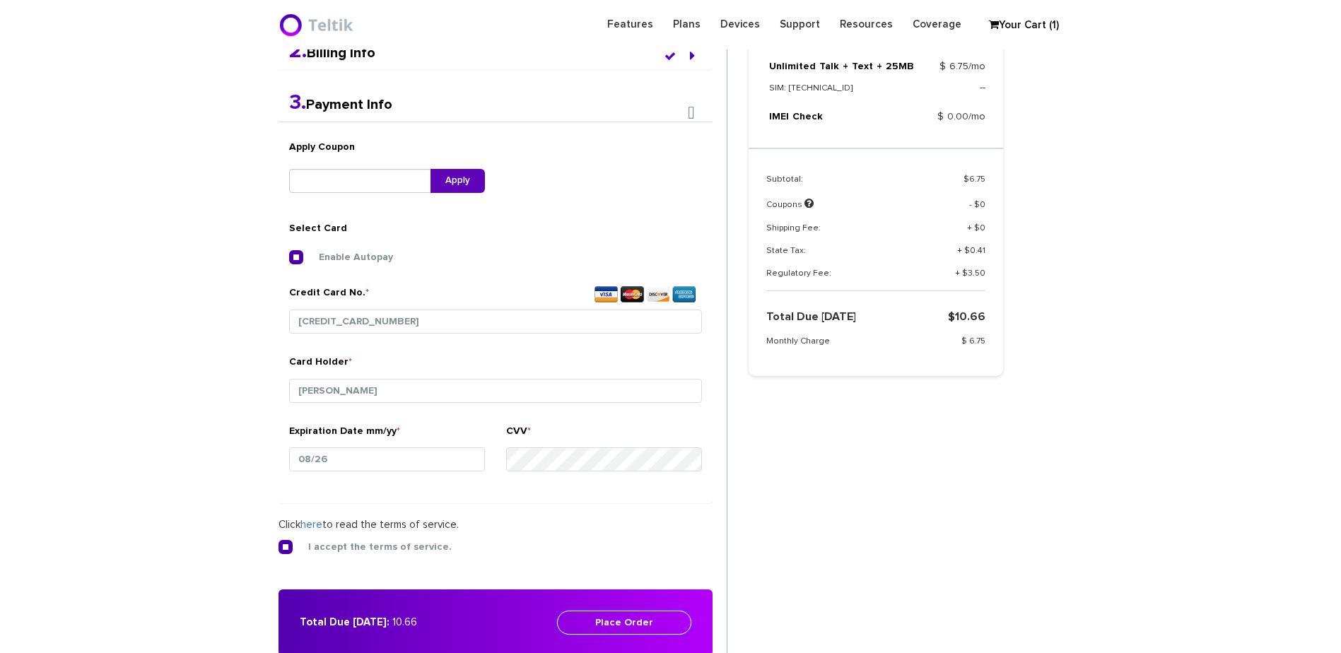
scroll to position [389, 0]
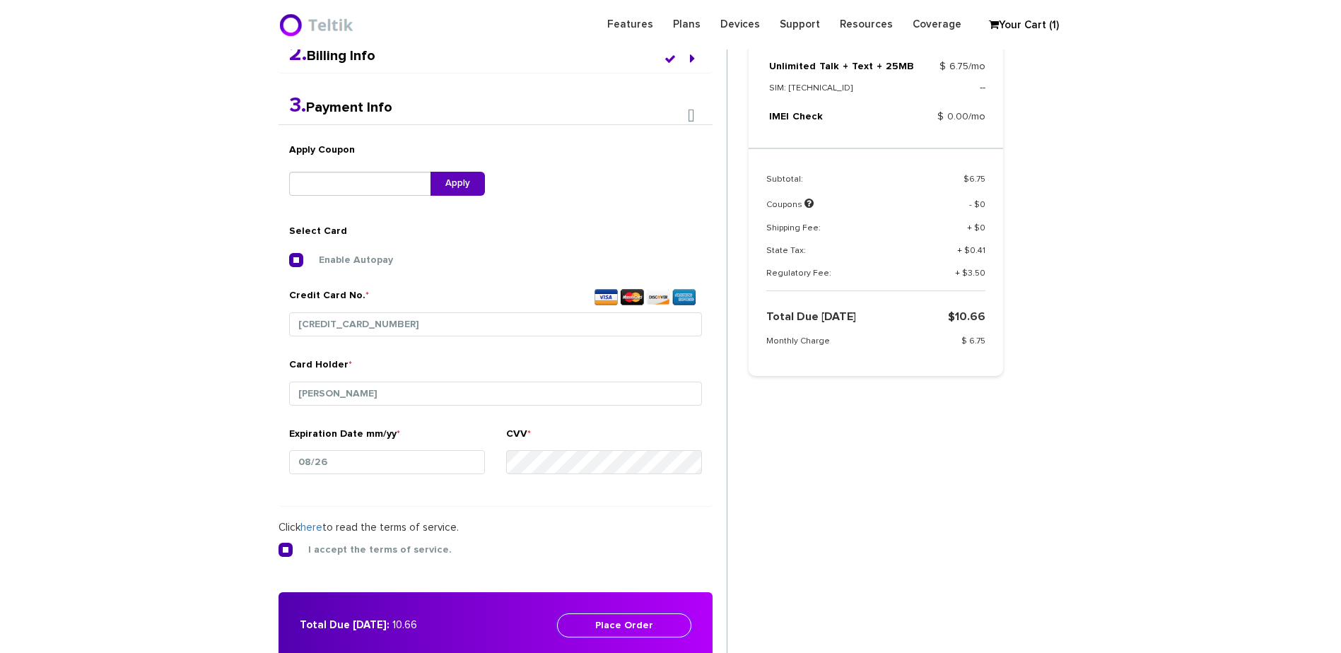
click at [639, 634] on button "Place Order" at bounding box center [624, 625] width 134 height 24
